Goal: Task Accomplishment & Management: Complete application form

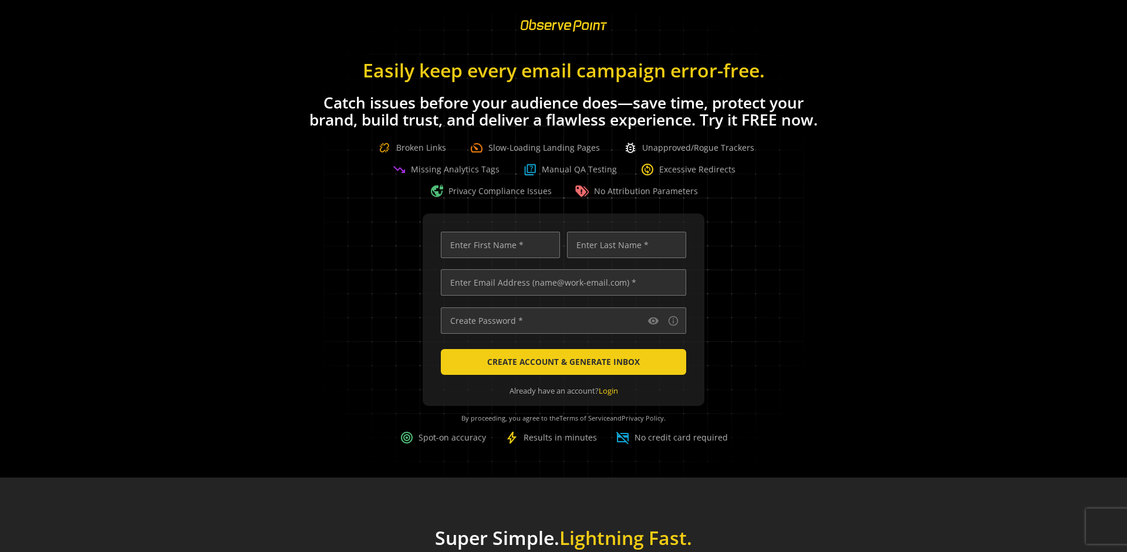
scroll to position [0, 3798]
click at [561, 282] on input "text" at bounding box center [563, 282] width 245 height 26
type input "[EMAIL_ADDRESS][DOMAIN_NAME]"
click at [497, 245] on input "text" at bounding box center [500, 245] width 119 height 26
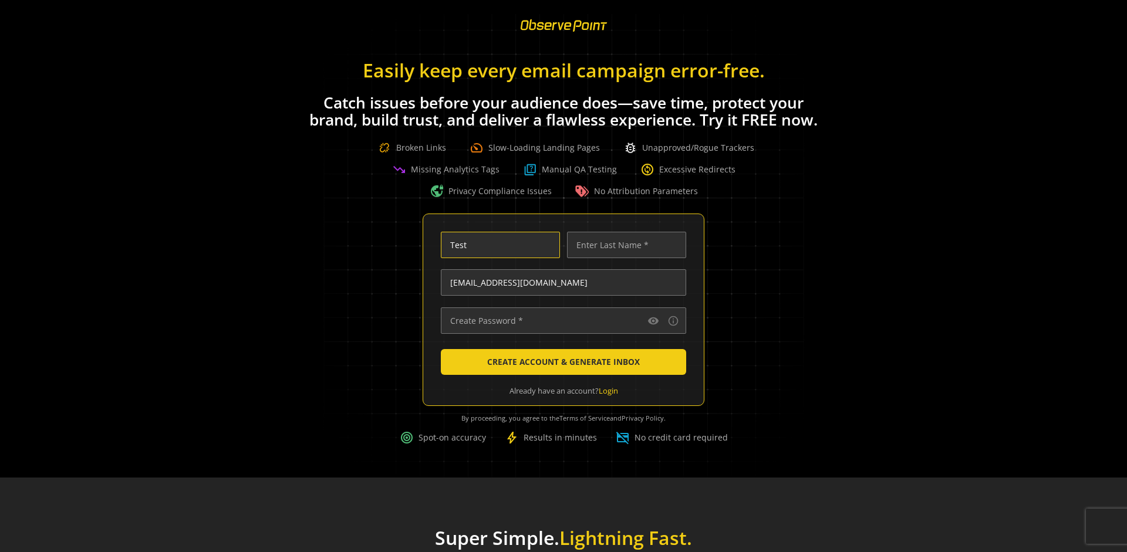
type input "Test"
click at [623, 245] on input "text" at bounding box center [626, 245] width 119 height 26
type input "Test"
click at [561, 320] on input "text" at bounding box center [563, 321] width 245 height 26
type input "••••••••••••••"
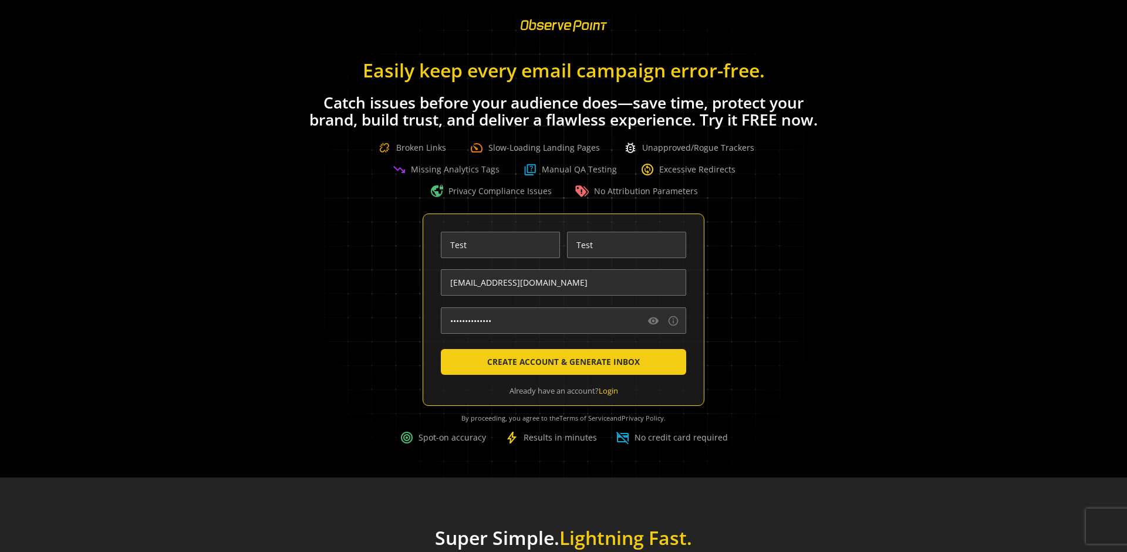
click at [561, 362] on span "CREATE ACCOUNT & GENERATE INBOX" at bounding box center [563, 362] width 153 height 21
